Goal: Task Accomplishment & Management: Complete application form

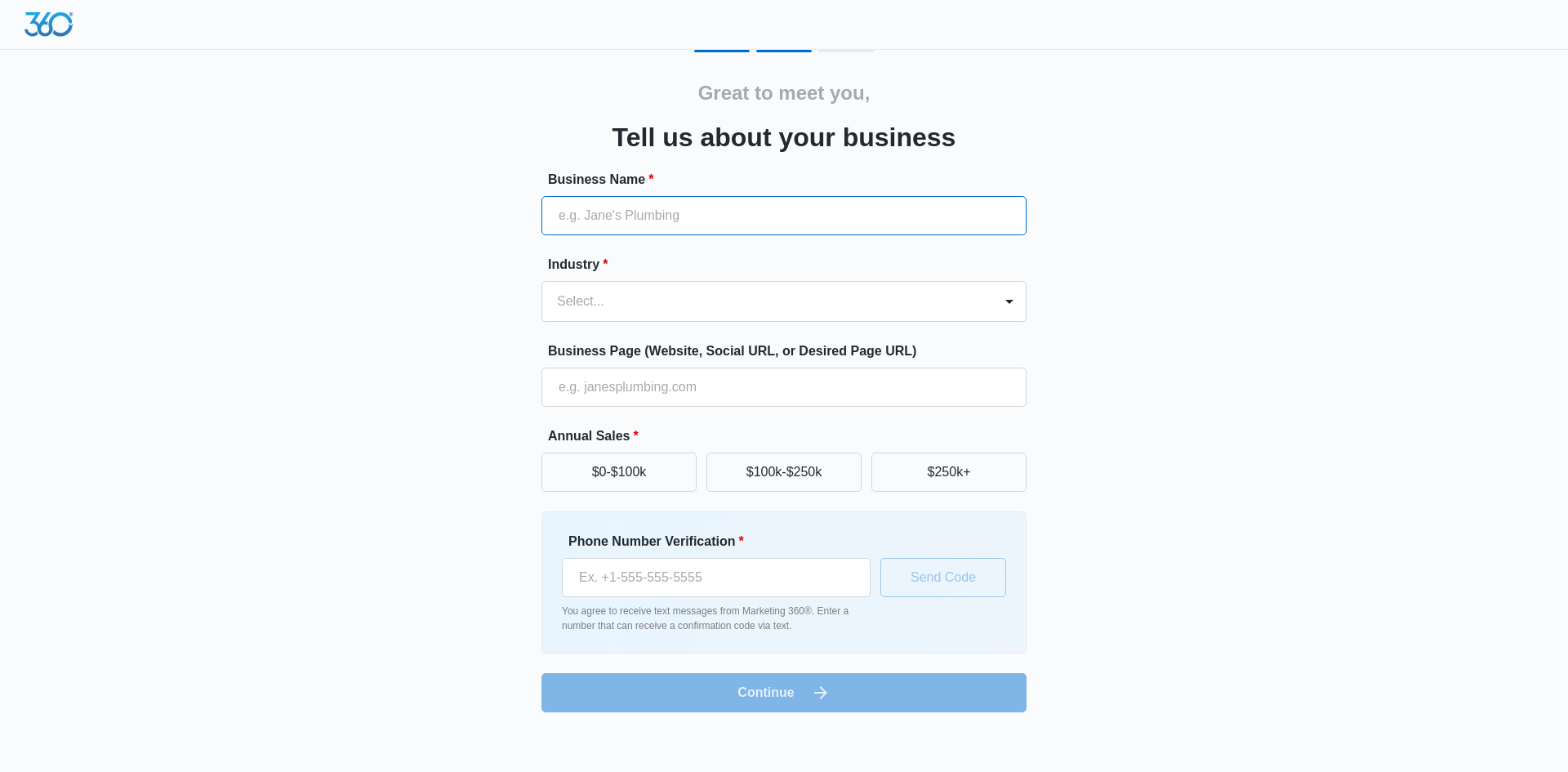
click at [627, 213] on input "Business Name *" at bounding box center [784, 215] width 485 height 39
type input "Renaissance Antique Lighting"
type input "[PHONE_NUMBER]"
click at [600, 301] on div at bounding box center [765, 302] width 415 height 23
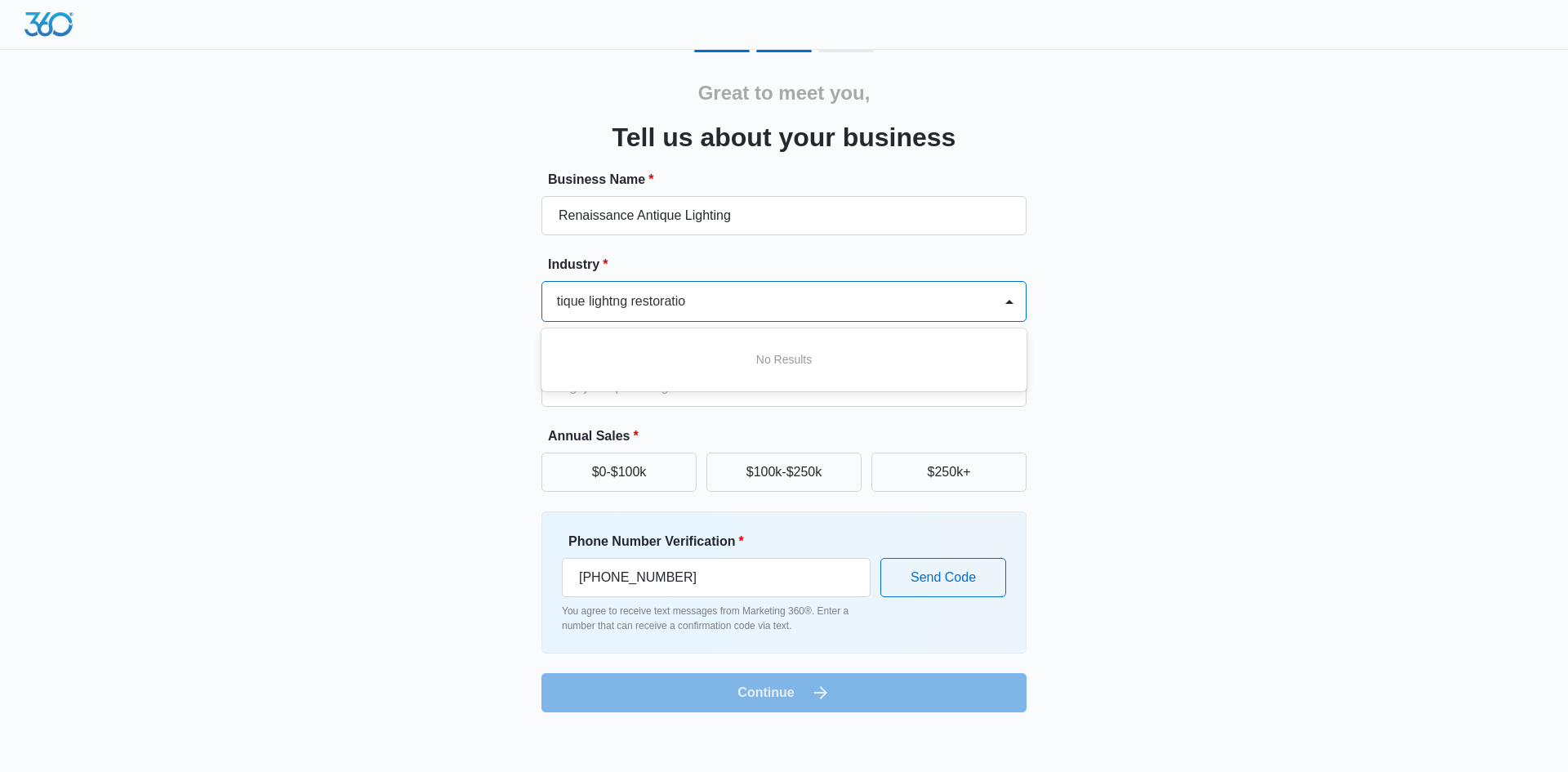
scroll to position [0, 15]
type input "antique lightng restoration"
click at [775, 474] on button "$100k-$250k" at bounding box center [783, 472] width 155 height 39
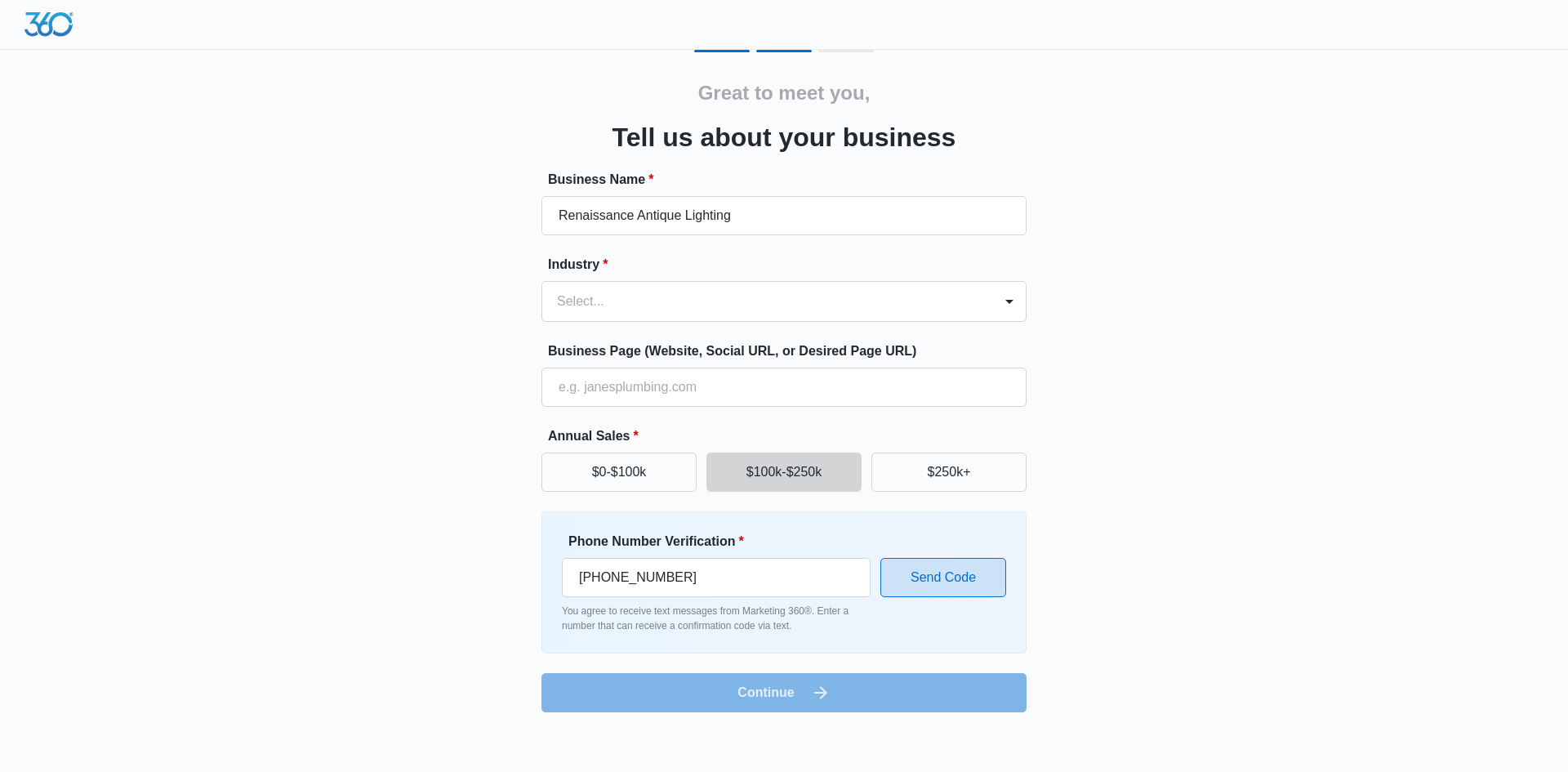
click at [919, 576] on button "Send Code" at bounding box center [943, 578] width 126 height 39
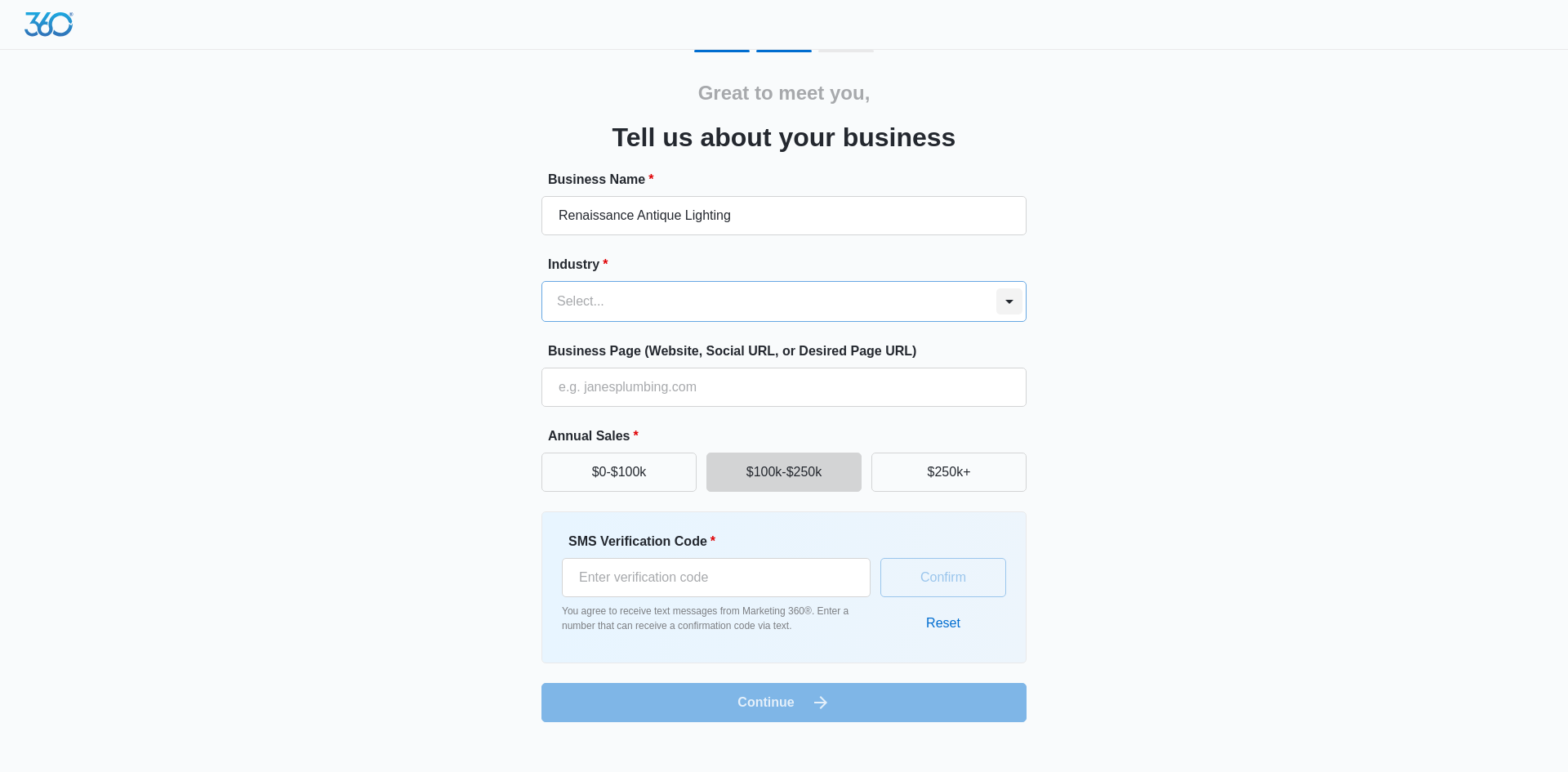
click at [1003, 298] on div at bounding box center [1009, 301] width 26 height 26
